Goal: Task Accomplishment & Management: Understand process/instructions

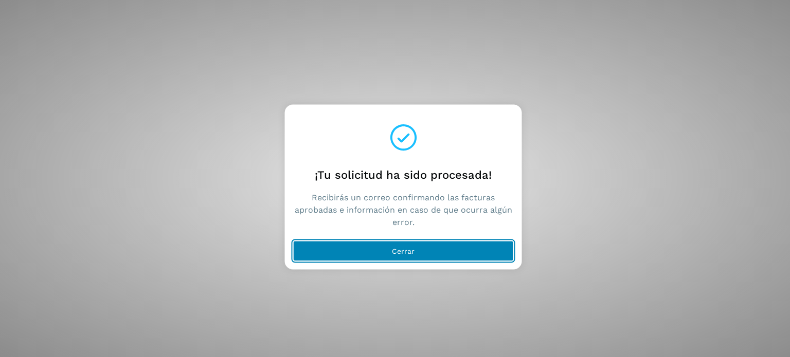
click at [357, 250] on button "Cerrar" at bounding box center [403, 251] width 221 height 21
click at [340, 246] on button "Cerrar" at bounding box center [403, 251] width 221 height 21
